Goal: Task Accomplishment & Management: Complete application form

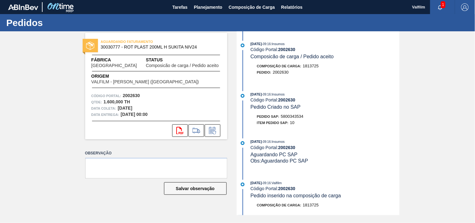
click at [359, 71] on div "Pedido : 2002630" at bounding box center [325, 72] width 149 height 6
drag, startPoint x: 282, startPoint y: 117, endPoint x: 318, endPoint y: 117, distance: 35.4
click at [318, 117] on div "Pedido SAP: 5800343534" at bounding box center [325, 116] width 149 height 6
copy span "5800343534"
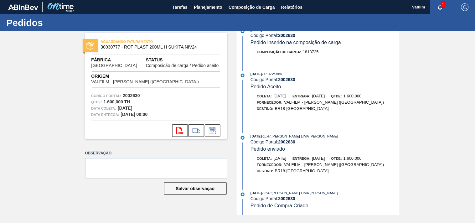
scroll to position [158, 0]
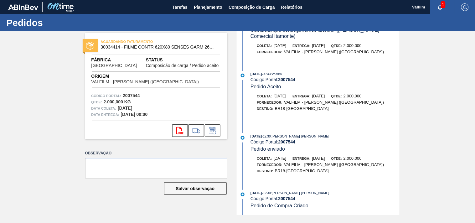
scroll to position [399, 0]
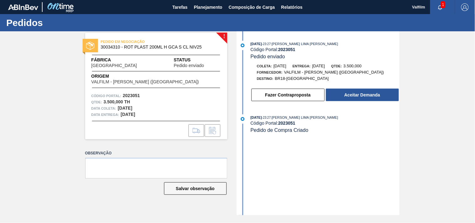
click at [265, 170] on div "02/09/2025 - 23:27 : MATHEUS FARIA LIMA DA SILVA Código Portal: 2023051 Pedido …" at bounding box center [318, 123] width 161 height 184
click at [365, 97] on button "Aceitar Demanda" at bounding box center [362, 95] width 73 height 13
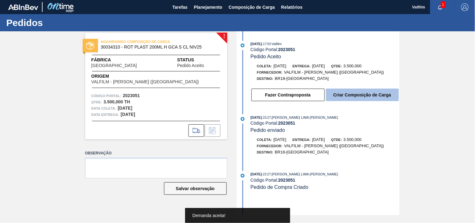
click at [367, 93] on button "Criar Composição de Carga" at bounding box center [362, 95] width 73 height 13
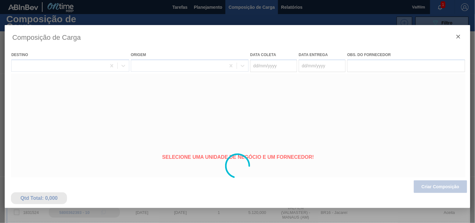
type coleta "[DATE]"
type entrega "[DATE]"
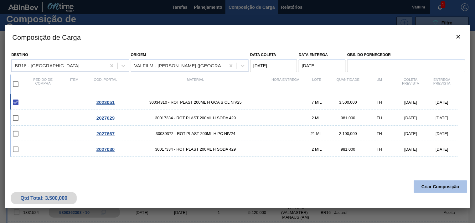
click at [426, 186] on button "Criar Composição" at bounding box center [440, 186] width 53 height 13
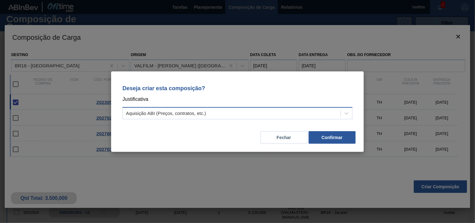
click at [257, 113] on div "Aquisição ABI (Preços, contratos, etc.)" at bounding box center [232, 113] width 218 height 9
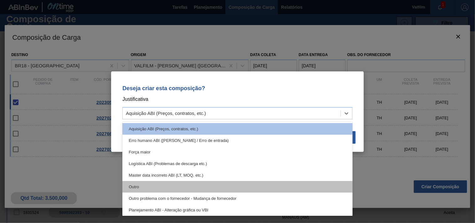
click at [148, 189] on div "Outro" at bounding box center [237, 187] width 230 height 12
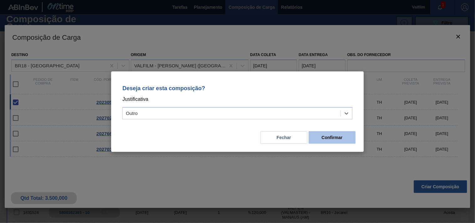
click at [345, 132] on button "Confirmar" at bounding box center [332, 137] width 47 height 13
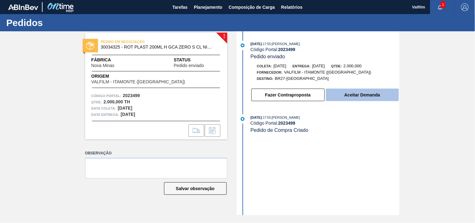
click at [362, 94] on button "Aceitar Demanda" at bounding box center [362, 95] width 73 height 13
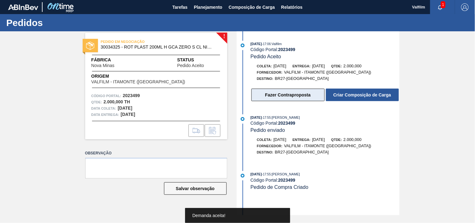
click at [293, 100] on button "Fazer Contraproposta" at bounding box center [287, 95] width 73 height 13
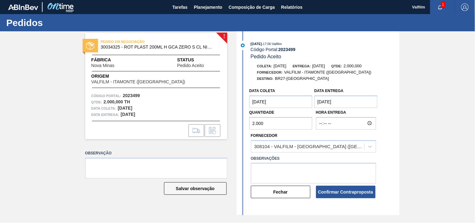
click at [282, 106] on coleta "[DATE]" at bounding box center [280, 101] width 63 height 13
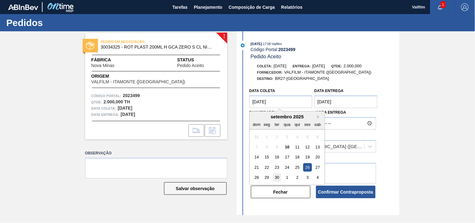
click at [273, 177] on div "30" at bounding box center [277, 177] width 8 height 8
type coleta "30/09/2025"
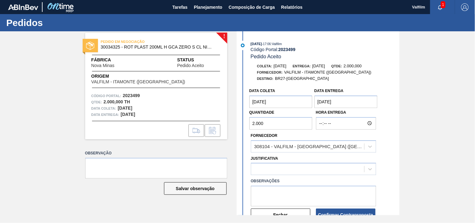
click at [332, 102] on entrega "[DATE]" at bounding box center [345, 101] width 63 height 13
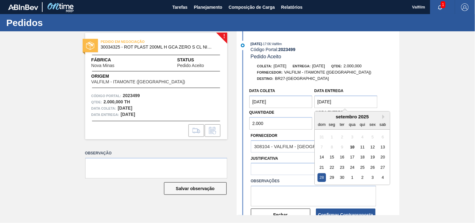
drag, startPoint x: 352, startPoint y: 177, endPoint x: 346, endPoint y: 163, distance: 15.3
click at [352, 176] on div "1" at bounding box center [352, 177] width 8 height 8
type entrega "[DATE]"
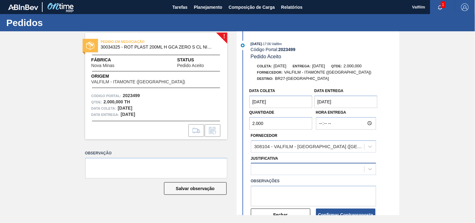
scroll to position [35, 0]
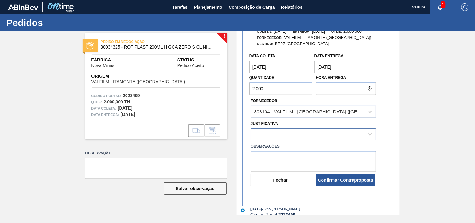
click at [299, 133] on div at bounding box center [307, 134] width 113 height 9
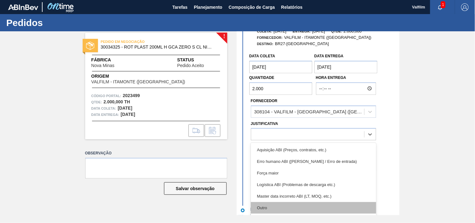
click at [276, 207] on div "Outro" at bounding box center [313, 208] width 125 height 12
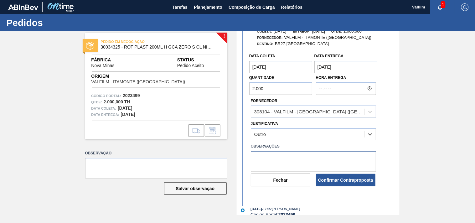
click at [283, 163] on textarea at bounding box center [313, 161] width 125 height 21
type textarea "N"
drag, startPoint x: 279, startPoint y: 166, endPoint x: 244, endPoint y: 158, distance: 35.3
click at [244, 158] on div "Data coleta 30/09/2025 Data entrega 01/10/2025 Quantidade 2.000 Hora Entrega Fo…" at bounding box center [318, 118] width 161 height 137
type textarea "Segue nossa data de atendimento. (Karine - Comercial Itamonte)"
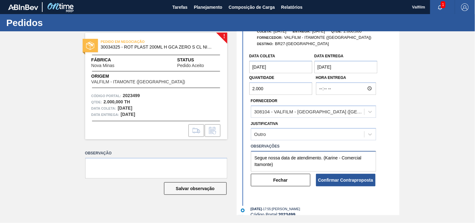
click at [299, 158] on textarea "Segue nossa data de atendimento. (Karine - Comercial Itamonte)" at bounding box center [313, 161] width 125 height 21
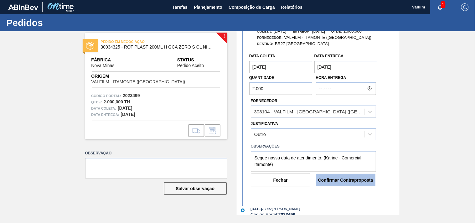
click at [346, 180] on button "Confirmar Contraproposta" at bounding box center [345, 180] width 59 height 13
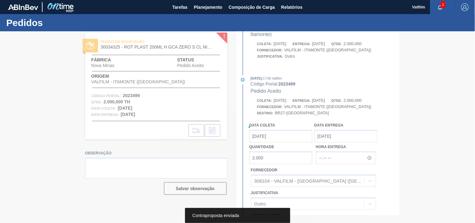
scroll to position [105, 0]
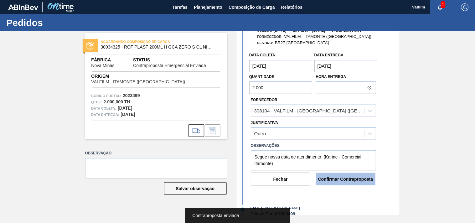
click at [350, 181] on button "Confirmar Contraproposta" at bounding box center [345, 179] width 59 height 13
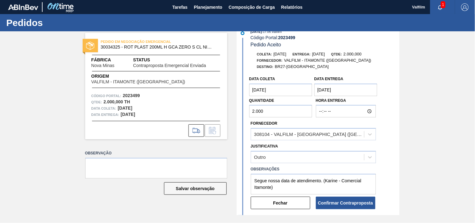
scroll to position [71, 0]
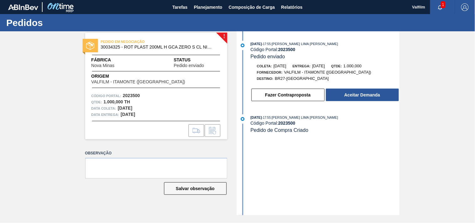
drag, startPoint x: 267, startPoint y: 173, endPoint x: 294, endPoint y: 154, distance: 33.1
click at [267, 173] on div "[DATE] 17:55 : [PERSON_NAME] LIMA [PERSON_NAME] Código Portal: 2023500 Pedido e…" at bounding box center [318, 123] width 161 height 184
click at [353, 95] on button "Aceitar Demanda" at bounding box center [362, 95] width 73 height 13
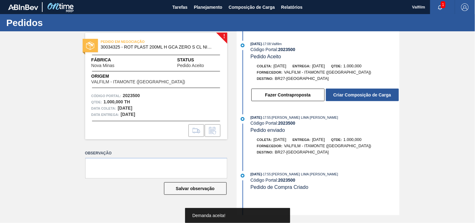
click at [353, 95] on button "Criar Composição de Carga" at bounding box center [362, 95] width 73 height 13
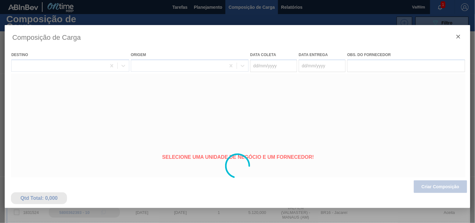
type coleta "07/10/2025"
type entrega "09/10/2025"
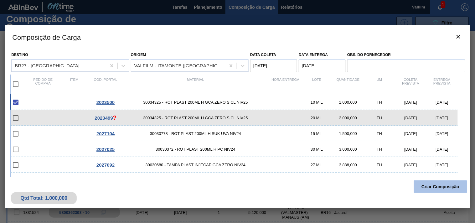
click at [437, 186] on button "Criar Composição" at bounding box center [440, 186] width 53 height 13
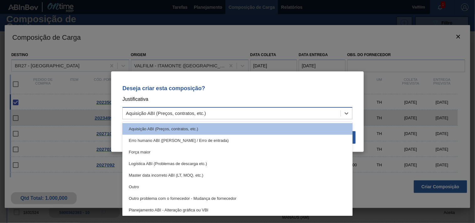
click at [225, 114] on div "Aquisição ABI (Preços, contratos, etc.)" at bounding box center [232, 113] width 218 height 9
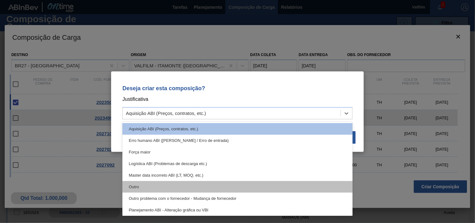
click at [142, 184] on div "Outro" at bounding box center [237, 187] width 230 height 12
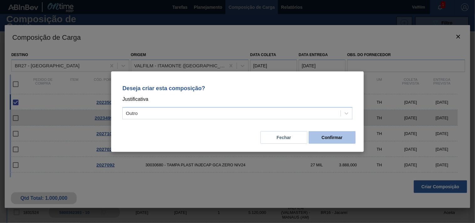
click at [345, 132] on button "Confirmar" at bounding box center [332, 137] width 47 height 13
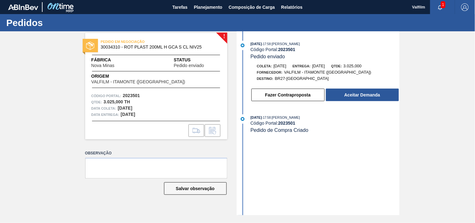
click at [322, 192] on div "03/09/2025 - 17:58 : MATHEUS FARIA LIMA DA SILVA Código Portal: 2023501 Pedido …" at bounding box center [318, 123] width 161 height 184
click at [356, 95] on button "Aceitar Demanda" at bounding box center [362, 95] width 73 height 13
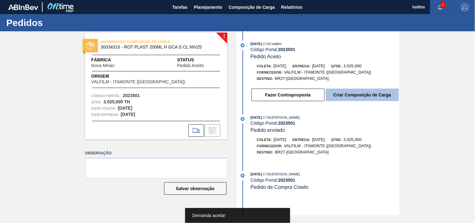
click at [358, 98] on button "Criar Composição de Carga" at bounding box center [362, 95] width 73 height 13
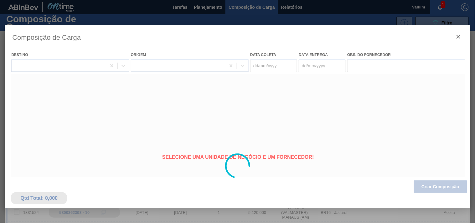
type coleta "[DATE]"
type entrega "[DATE]"
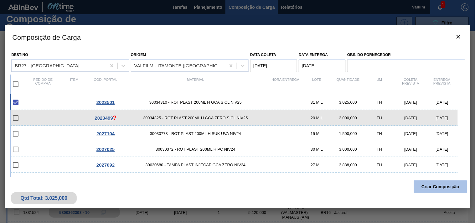
click at [440, 188] on button "Criar Composição" at bounding box center [440, 186] width 53 height 13
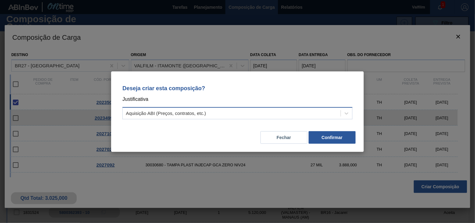
click at [245, 109] on div "Aquisição ABI (Preços, contratos, etc.)" at bounding box center [232, 113] width 218 height 9
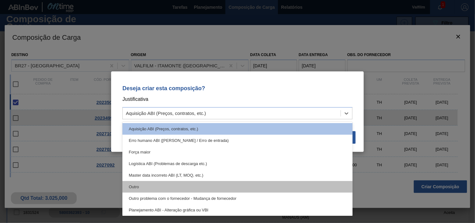
click at [154, 185] on div "Outro" at bounding box center [237, 187] width 230 height 12
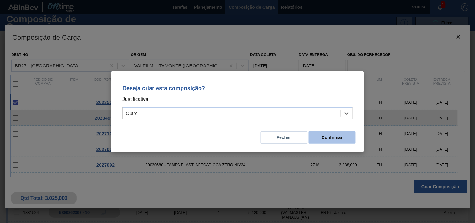
click at [331, 139] on button "Confirmar" at bounding box center [332, 137] width 47 height 13
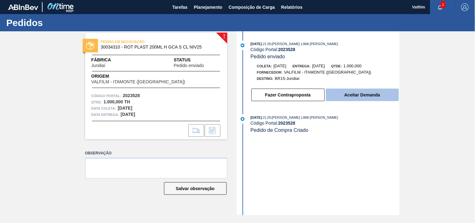
click at [356, 101] on button "Aceitar Demanda" at bounding box center [362, 95] width 73 height 13
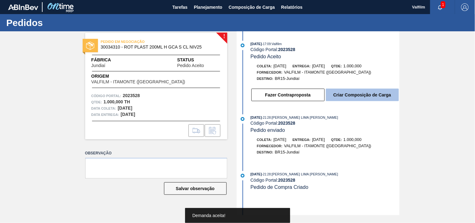
click at [357, 97] on button "Criar Composição de Carga" at bounding box center [362, 95] width 73 height 13
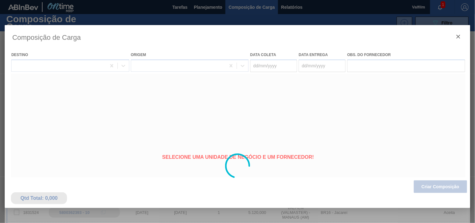
type coleta "[DATE]"
type entrega "[DATE]"
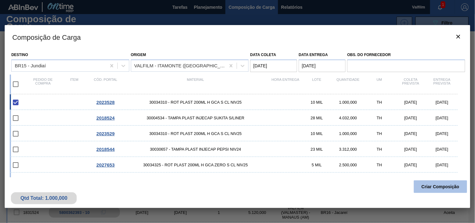
click at [428, 183] on button "Criar Composição" at bounding box center [440, 186] width 53 height 13
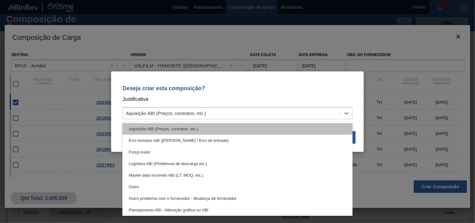
drag, startPoint x: 207, startPoint y: 116, endPoint x: 207, endPoint y: 125, distance: 9.7
click at [206, 115] on div "Aquisição ABI (Preços, contratos, etc.)" at bounding box center [232, 113] width 218 height 9
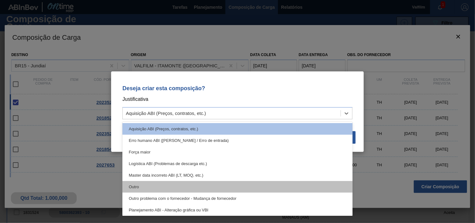
click at [171, 185] on div "Outro" at bounding box center [237, 187] width 230 height 12
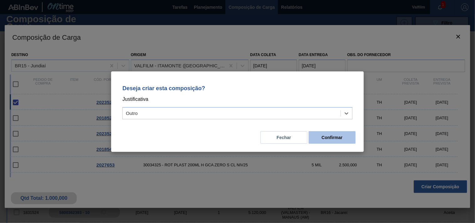
click at [338, 135] on button "Confirmar" at bounding box center [332, 137] width 47 height 13
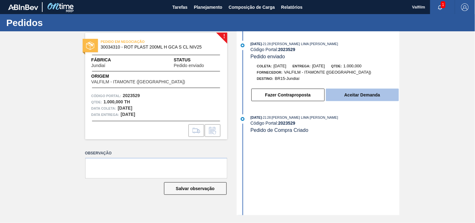
click at [355, 93] on button "Aceitar Demanda" at bounding box center [362, 95] width 73 height 13
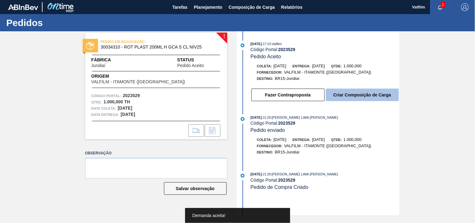
click at [354, 94] on button "Criar Composição de Carga" at bounding box center [362, 95] width 73 height 13
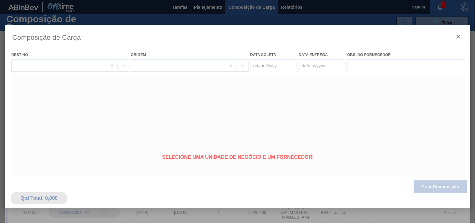
type coleta "[DATE]"
type entrega "[DATE]"
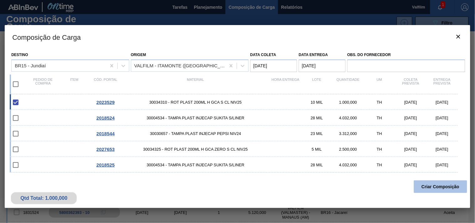
click at [435, 186] on button "Criar Composição" at bounding box center [440, 186] width 53 height 13
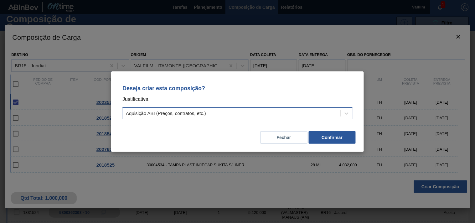
click at [211, 112] on div "Aquisição ABI (Preços, contratos, etc.)" at bounding box center [232, 113] width 218 height 9
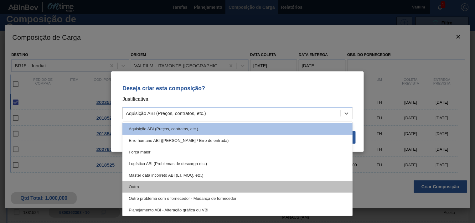
click at [179, 187] on div "Outro" at bounding box center [237, 187] width 230 height 12
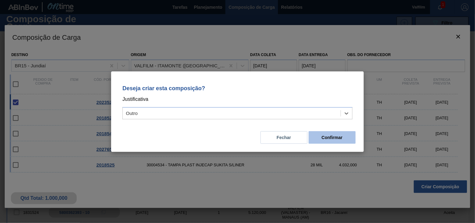
click at [329, 135] on button "Confirmar" at bounding box center [332, 137] width 47 height 13
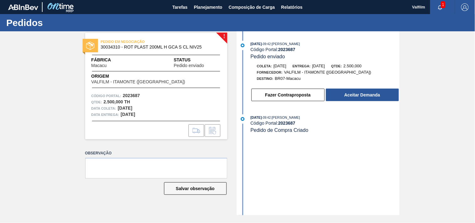
click at [316, 171] on div "04/09/2025 - 09:42 : MATHEUS FARIA LIMA DA SILVA Código Portal: 2023687 Pedido …" at bounding box center [318, 123] width 161 height 184
click at [367, 98] on button "Aceitar Demanda" at bounding box center [362, 95] width 73 height 13
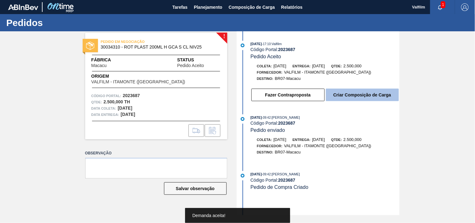
click at [350, 97] on button "Criar Composição de Carga" at bounding box center [362, 95] width 73 height 13
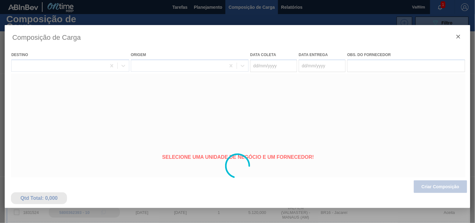
type coleta "[DATE]"
type entrega "[DATE]"
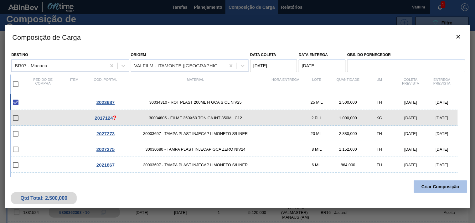
click at [433, 180] on button "Criar Composição" at bounding box center [440, 186] width 53 height 13
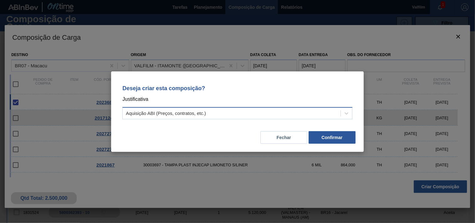
click at [271, 111] on div "Aquisição ABI (Preços, contratos, etc.)" at bounding box center [232, 113] width 218 height 9
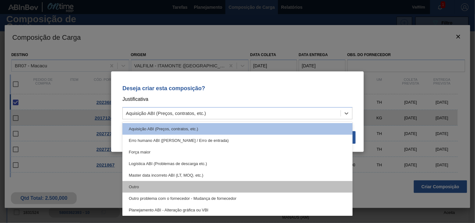
click at [170, 191] on div "Outro" at bounding box center [237, 187] width 230 height 12
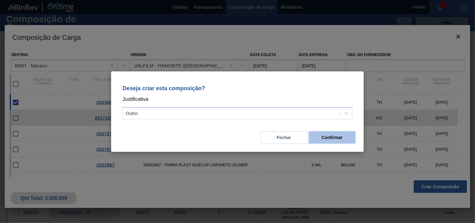
click at [324, 139] on button "Confirmar" at bounding box center [332, 137] width 47 height 13
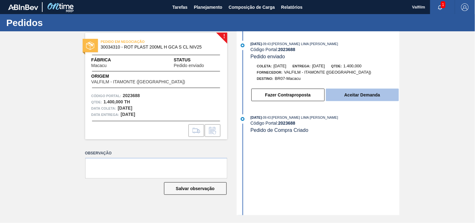
click at [362, 93] on button "Aceitar Demanda" at bounding box center [362, 95] width 73 height 13
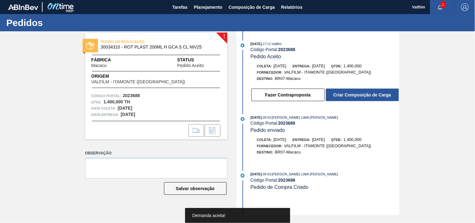
click at [314, 200] on div "10/09/2025 - 17:11 : Valfilm Código Portal: 2023688 Pedido Aceito Coleta: 14/10…" at bounding box center [318, 123] width 161 height 184
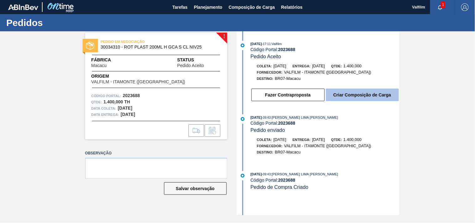
click at [370, 92] on button "Criar Composição de Carga" at bounding box center [362, 95] width 73 height 13
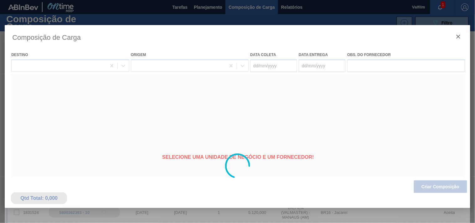
type coleta "[DATE]"
type entrega "[DATE]"
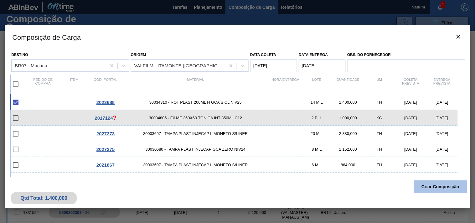
click at [429, 185] on button "Criar Composição" at bounding box center [440, 186] width 53 height 13
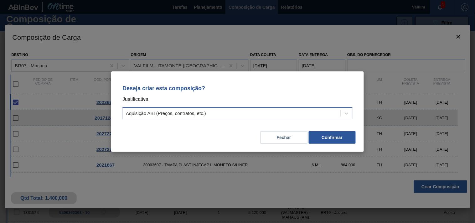
click at [208, 108] on div "Aquisição ABI (Preços, contratos, etc.)" at bounding box center [237, 113] width 230 height 12
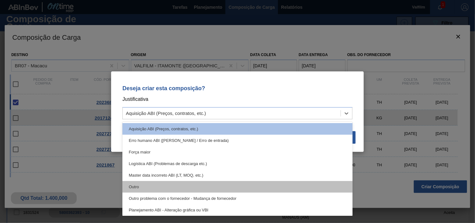
click at [159, 185] on div "Outro" at bounding box center [237, 187] width 230 height 12
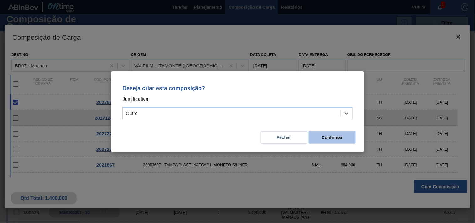
click at [329, 134] on button "Confirmar" at bounding box center [332, 137] width 47 height 13
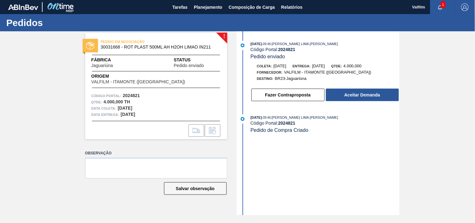
click at [307, 170] on div "[DATE] 09:46 : [PERSON_NAME] LIMA [PERSON_NAME] Código Portal: 2024821 Pedido e…" at bounding box center [318, 123] width 161 height 184
click at [360, 96] on button "Aceitar Demanda" at bounding box center [362, 95] width 73 height 13
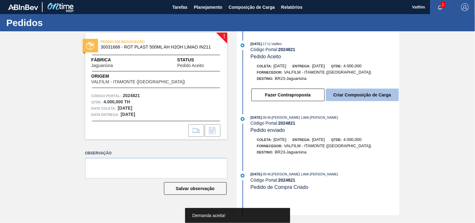
click at [366, 100] on button "Criar Composição de Carga" at bounding box center [362, 95] width 73 height 13
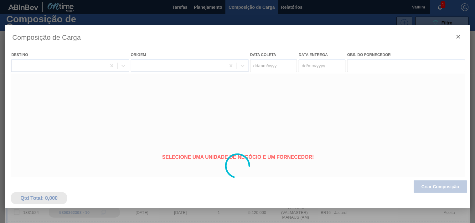
type coleta "[DATE]"
type entrega "[DATE]"
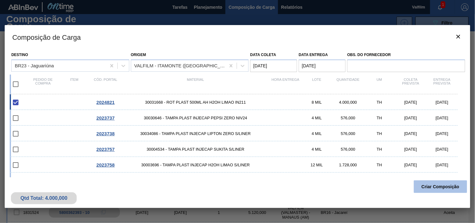
click at [438, 188] on button "Criar Composição" at bounding box center [440, 186] width 53 height 13
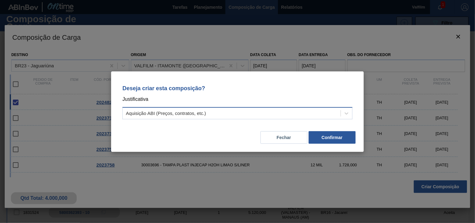
click at [287, 111] on div "Aquisição ABI (Preços, contratos, etc.)" at bounding box center [232, 113] width 218 height 9
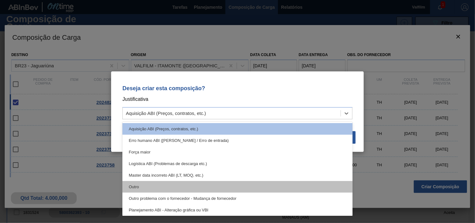
click at [174, 189] on div "Outro" at bounding box center [237, 187] width 230 height 12
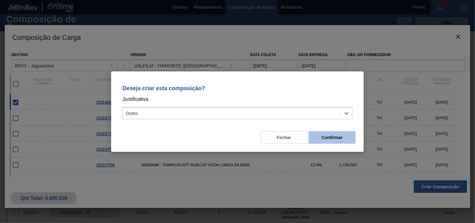
click at [334, 139] on button "Confirmar" at bounding box center [332, 137] width 47 height 13
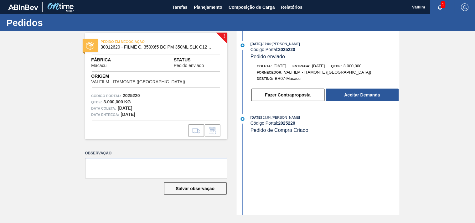
drag, startPoint x: 278, startPoint y: 174, endPoint x: 287, endPoint y: 163, distance: 14.0
click at [278, 174] on div "[DATE] 17:04 : [PERSON_NAME] Código Portal: 2025220 Pedido enviado Coleta: [DAT…" at bounding box center [318, 123] width 161 height 184
click at [346, 99] on button "Aceitar Demanda" at bounding box center [362, 95] width 73 height 13
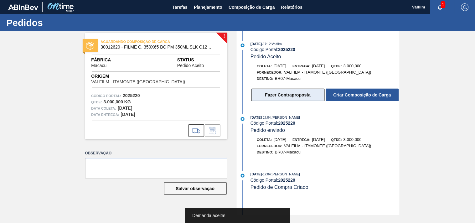
click at [288, 90] on button "Fazer Contraproposta" at bounding box center [287, 95] width 73 height 13
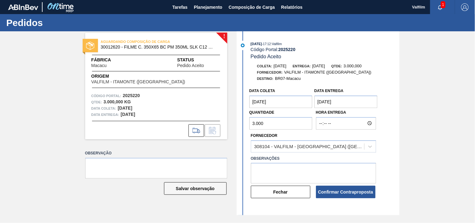
click at [283, 104] on coleta "[DATE]" at bounding box center [280, 101] width 63 height 13
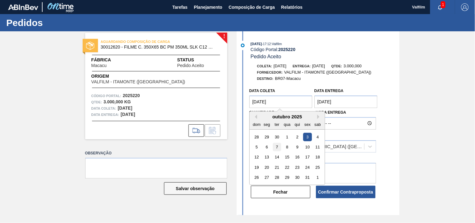
click at [276, 147] on div "7" at bounding box center [277, 147] width 8 height 8
type coleta "[DATE]"
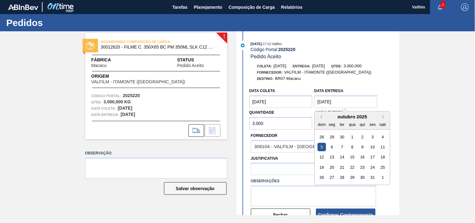
click at [333, 100] on entrega "[DATE]" at bounding box center [345, 101] width 63 height 13
click at [351, 149] on div "8" at bounding box center [352, 147] width 8 height 8
type entrega "08/10/2025"
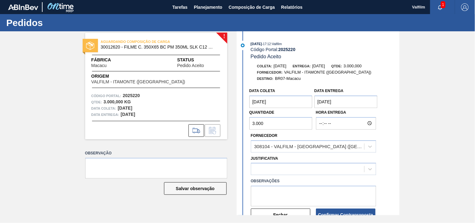
click at [283, 98] on coleta "07/10/2025" at bounding box center [280, 101] width 63 height 13
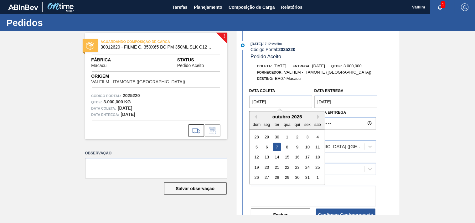
click at [421, 130] on div "! AGUARDANDO COMPOSIÇÃO DE CARGA 30012620 - FILME C. 350X65 BC PM 350ML SLK C12…" at bounding box center [237, 123] width 475 height 184
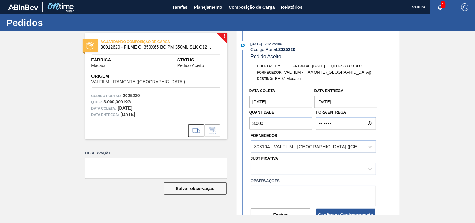
click at [289, 171] on div at bounding box center [307, 169] width 113 height 9
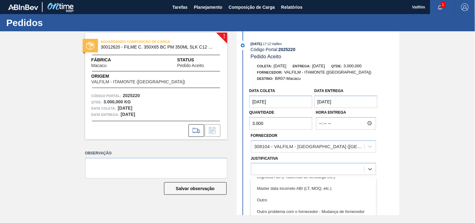
scroll to position [35, 0]
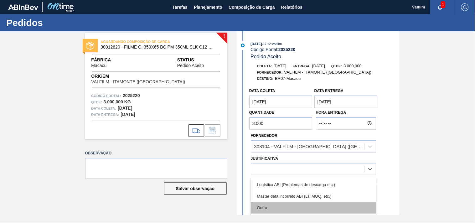
click at [276, 210] on div "Outro" at bounding box center [313, 208] width 125 height 12
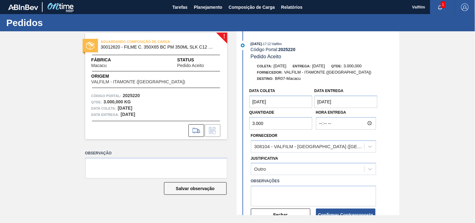
click at [433, 138] on div "! AGUARDANDO COMPOSIÇÃO DE CARGA 30012620 - FILME C. 350X65 BC PM 350ML SLK C12…" at bounding box center [237, 123] width 475 height 184
click at [281, 188] on textarea at bounding box center [313, 196] width 125 height 21
paste textarea "Segue nossa data de atendimento. (Karine - Comercial Itamonte)"
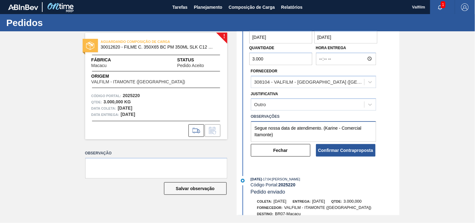
scroll to position [69, 0]
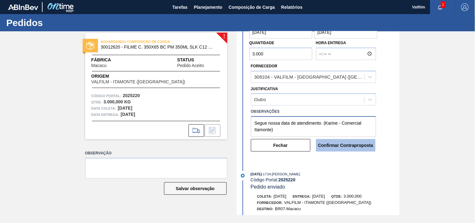
type textarea "Segue nossa data de atendimento. (Karine - Comercial Itamonte)"
click at [352, 151] on button "Confirmar Contraproposta" at bounding box center [345, 145] width 59 height 13
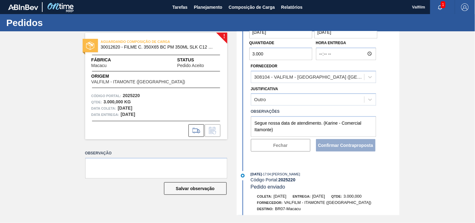
scroll to position [140, 0]
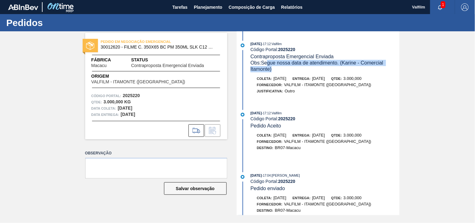
drag, startPoint x: 268, startPoint y: 61, endPoint x: 376, endPoint y: 91, distance: 111.9
click at [376, 73] on div "[DATE] 17:12 : Valfilm Código Portal: 2025220 Contraproposta Emergencial Enviad…" at bounding box center [318, 71] width 161 height 60
click at [352, 93] on div "Justificativa: Outro" at bounding box center [325, 91] width 149 height 6
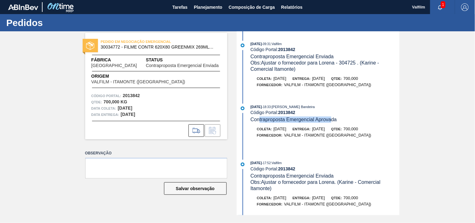
drag, startPoint x: 260, startPoint y: 118, endPoint x: 334, endPoint y: 123, distance: 73.7
click at [334, 122] on span "Contraproposta Emergencial Aprovada" at bounding box center [293, 119] width 86 height 5
click at [340, 125] on div "[DATE] 18:33 : [PERSON_NAME] Bandeira Código Portal: 2013842 Contraproposta Eme…" at bounding box center [318, 127] width 161 height 47
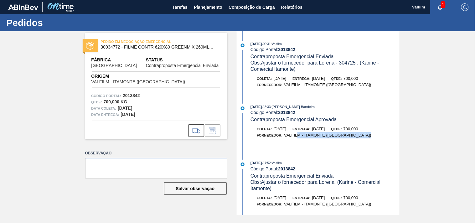
drag, startPoint x: 297, startPoint y: 136, endPoint x: 342, endPoint y: 137, distance: 45.1
click at [342, 137] on div "Fornecedor: VALFILM - [GEOGRAPHIC_DATA] ([GEOGRAPHIC_DATA])" at bounding box center [325, 135] width 149 height 6
click at [377, 137] on div at bounding box center [378, 135] width 2 height 6
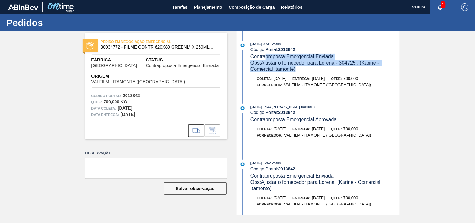
drag, startPoint x: 274, startPoint y: 59, endPoint x: 365, endPoint y: 73, distance: 92.8
click at [365, 73] on div "[DATE] 09:31 : Valfilm Código Portal: 2013842 Contraproposta Emergencial Enviad…" at bounding box center [318, 68] width 161 height 54
drag, startPoint x: 266, startPoint y: 52, endPoint x: 343, endPoint y: 72, distance: 79.4
click at [343, 72] on div "[DATE] 09:31 : Valfilm Código Portal: 2013842 Contraproposta Emergencial Enviad…" at bounding box center [324, 57] width 149 height 32
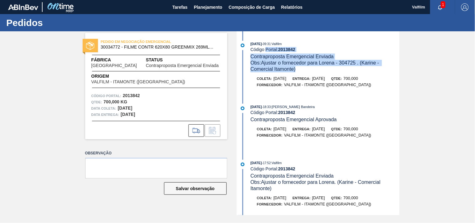
click at [343, 72] on div "Obs: Ajustar o fornecedor para Lorena - 304725 . (Karine - Comercial Itamonte)" at bounding box center [324, 66] width 149 height 13
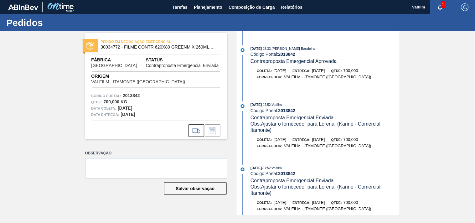
scroll to position [104, 0]
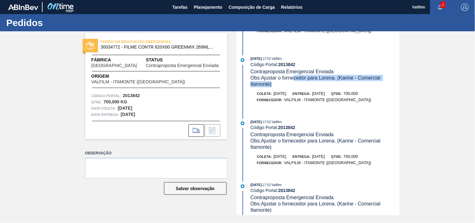
drag, startPoint x: 308, startPoint y: 82, endPoint x: 340, endPoint y: 104, distance: 39.3
click at [340, 98] on div "[DATE] 17:52 : Valfilm Código Portal: 2013842 Contraproposta Emergencial Enviad…" at bounding box center [318, 82] width 161 height 54
click at [336, 130] on div "Código Portal: 2013842" at bounding box center [324, 127] width 149 height 5
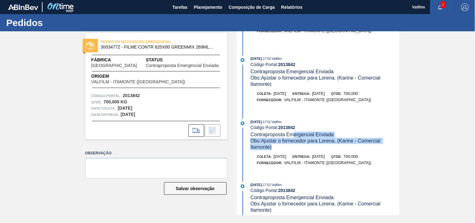
drag, startPoint x: 293, startPoint y: 139, endPoint x: 335, endPoint y: 151, distance: 43.4
click at [335, 150] on div "[DATE] 17:52 : Valfilm Código Portal: 2013842 Contraproposta Emergencial Enviad…" at bounding box center [324, 135] width 149 height 32
click at [335, 150] on div "Obs: Ajustar o fornecedor para Lorena. (Karine - Comercial Itamonte)" at bounding box center [324, 144] width 149 height 13
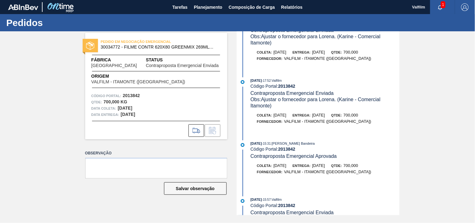
scroll to position [174, 0]
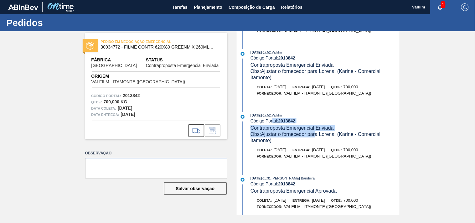
drag, startPoint x: 317, startPoint y: 140, endPoint x: 353, endPoint y: 146, distance: 36.2
click at [343, 144] on div "[DATE] 17:52 : Valfilm Código Portal: 2013842 Contraproposta Emergencial Enviad…" at bounding box center [324, 128] width 149 height 32
click at [354, 144] on div "Obs: Ajustar o fornecedor para Lorena. (Karine - Comercial Itamonte)" at bounding box center [324, 137] width 149 height 13
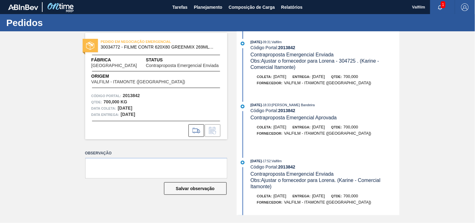
scroll to position [0, 0]
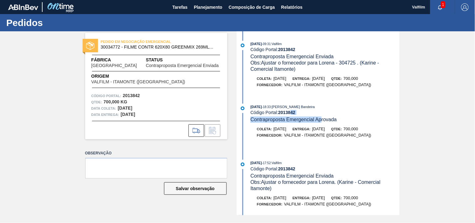
drag, startPoint x: 305, startPoint y: 116, endPoint x: 334, endPoint y: 127, distance: 31.5
click at [331, 126] on div "[DATE] 18:33 : [PERSON_NAME] Bandeira Código Portal: 2013842 Contraproposta Eme…" at bounding box center [318, 127] width 161 height 47
click at [325, 127] on span "[DATE]" at bounding box center [318, 128] width 13 height 5
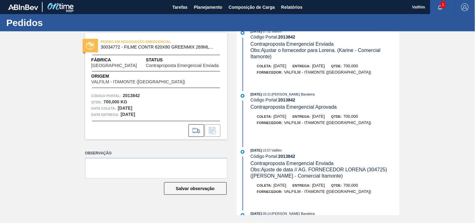
scroll to position [348, 0]
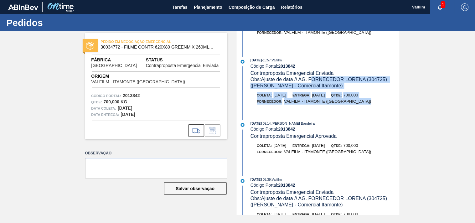
drag, startPoint x: 322, startPoint y: 85, endPoint x: 344, endPoint y: 108, distance: 31.6
click at [344, 108] on div "[DATE] 15:57 : Valfilm Código Portal: 2013842 Contraproposta Emergencial Enviad…" at bounding box center [318, 84] width 161 height 54
click at [344, 105] on div "Fornecedor: VALFILM - [GEOGRAPHIC_DATA] ([GEOGRAPHIC_DATA])" at bounding box center [325, 101] width 149 height 6
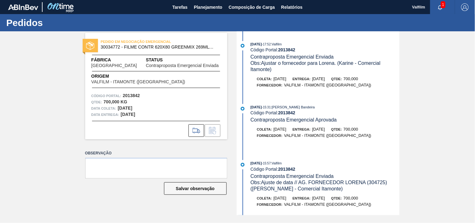
scroll to position [243, 0]
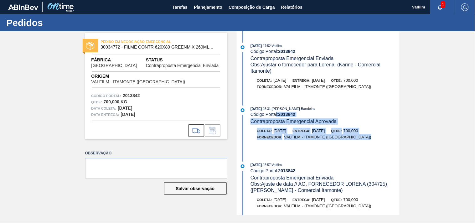
drag, startPoint x: 280, startPoint y: 119, endPoint x: 351, endPoint y: 153, distance: 79.0
click at [345, 151] on div "[DATE] 15:31 : [PERSON_NAME] Bandeira Código Portal: 2013842 Contraproposta Eme…" at bounding box center [318, 128] width 161 height 47
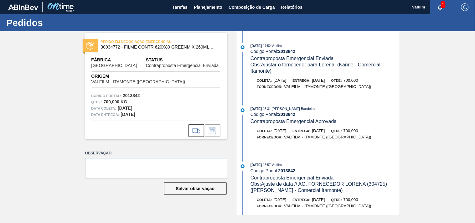
click at [351, 149] on div at bounding box center [318, 146] width 161 height 6
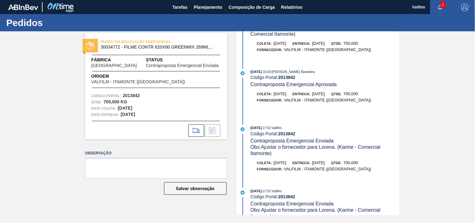
scroll to position [35, 0]
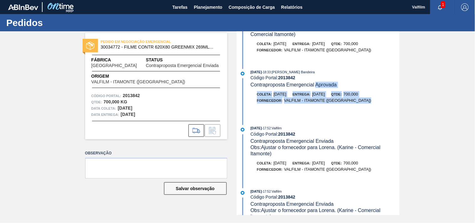
drag, startPoint x: 316, startPoint y: 83, endPoint x: 330, endPoint y: 110, distance: 30.1
click at [330, 110] on div "[DATE] 18:33 : [PERSON_NAME] Bandeira Código Portal: 2013842 Contraproposta Eme…" at bounding box center [318, 92] width 161 height 47
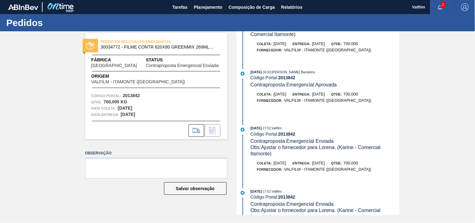
click at [330, 110] on div at bounding box center [318, 110] width 161 height 6
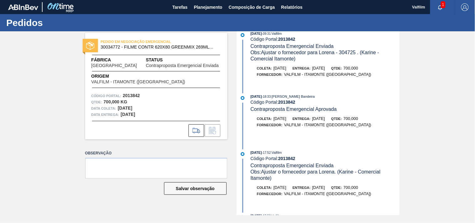
scroll to position [0, 0]
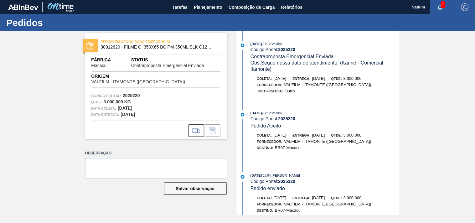
scroll to position [35, 0]
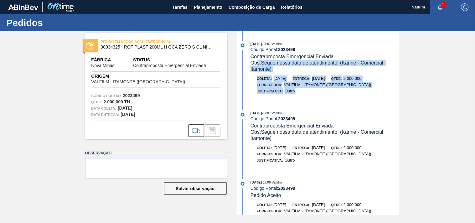
drag, startPoint x: 258, startPoint y: 61, endPoint x: 366, endPoint y: 101, distance: 116.0
click at [366, 100] on div "[DATE] 17:07 : Valfilm Código Portal: 2023499 Contraproposta Emergencial Enviad…" at bounding box center [318, 71] width 161 height 60
